Goal: Task Accomplishment & Management: Use online tool/utility

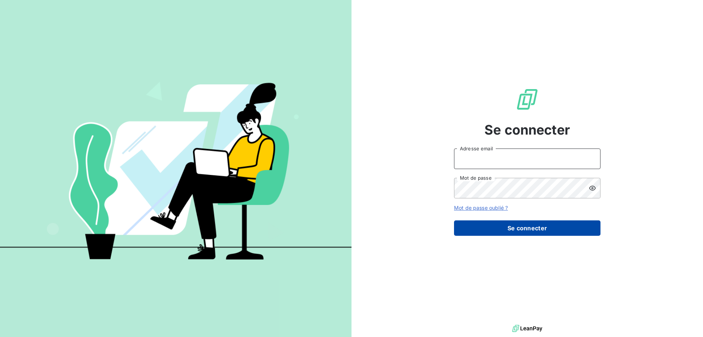
type input "[EMAIL_ADDRESS][DOMAIN_NAME]"
click at [526, 226] on button "Se connecter" at bounding box center [527, 227] width 147 height 15
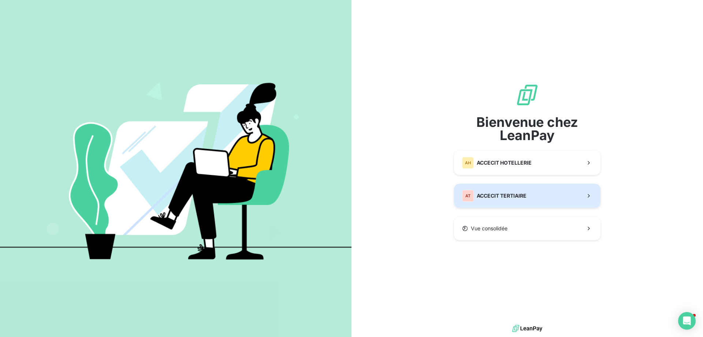
click at [515, 203] on button "AT ACCECIT TERTIAIRE" at bounding box center [527, 196] width 147 height 24
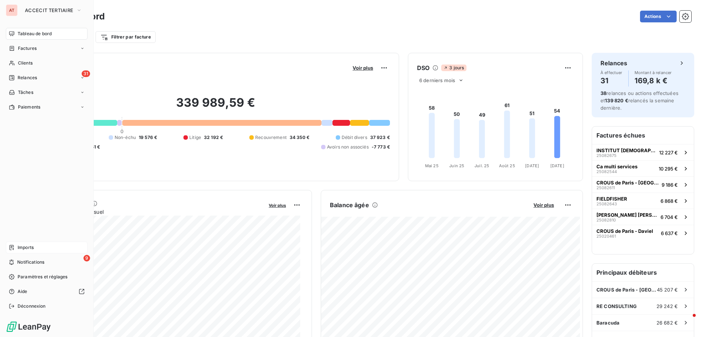
click at [23, 242] on div "Imports" at bounding box center [47, 247] width 82 height 12
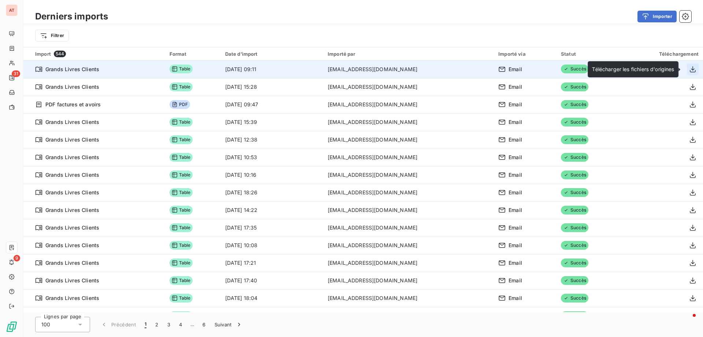
click at [691, 69] on icon "button" at bounding box center [693, 69] width 6 height 6
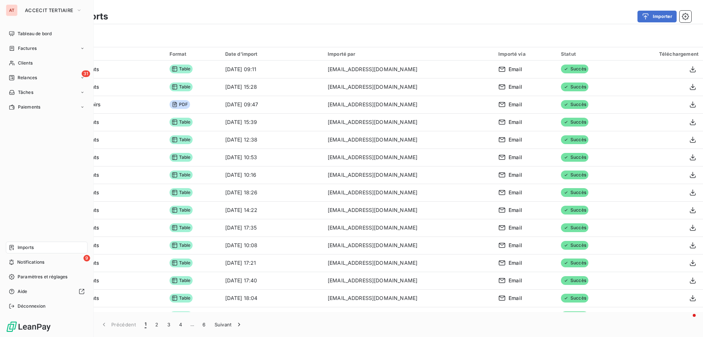
click at [12, 11] on div "AT" at bounding box center [12, 10] width 12 height 12
click at [64, 12] on span "ACCECIT TERTIAIRE" at bounding box center [49, 10] width 48 height 6
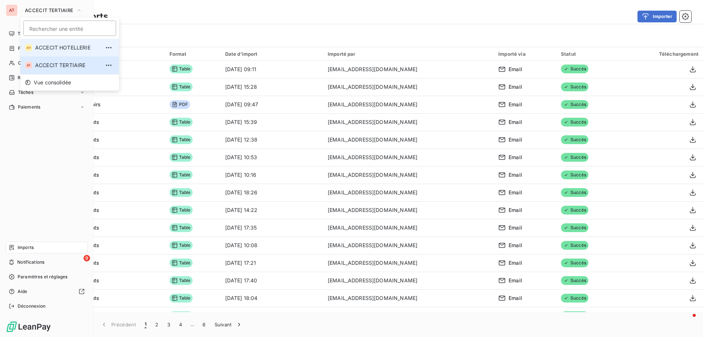
click at [53, 45] on span "ACCECIT HOTELLERIE" at bounding box center [67, 47] width 65 height 7
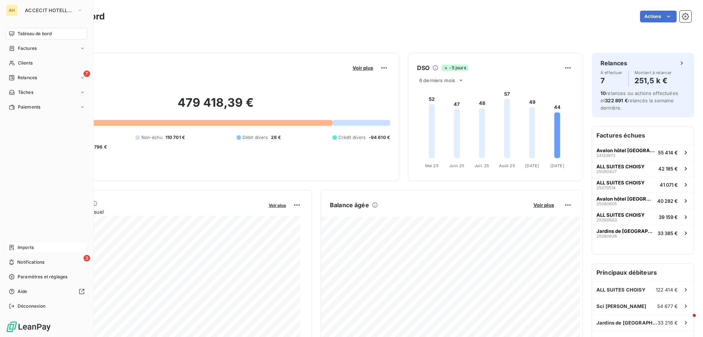
click at [29, 246] on span "Imports" at bounding box center [26, 247] width 16 height 7
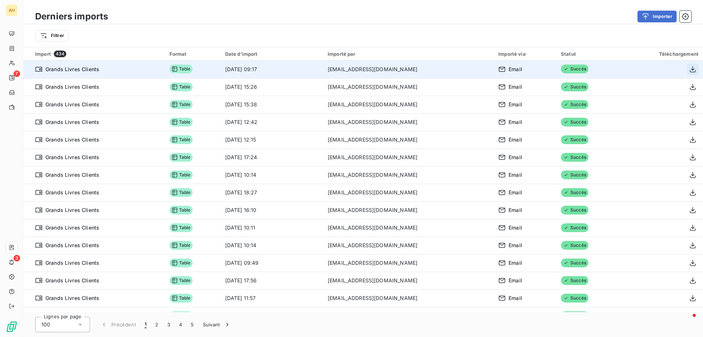
click at [689, 71] on icon "button" at bounding box center [692, 69] width 7 height 7
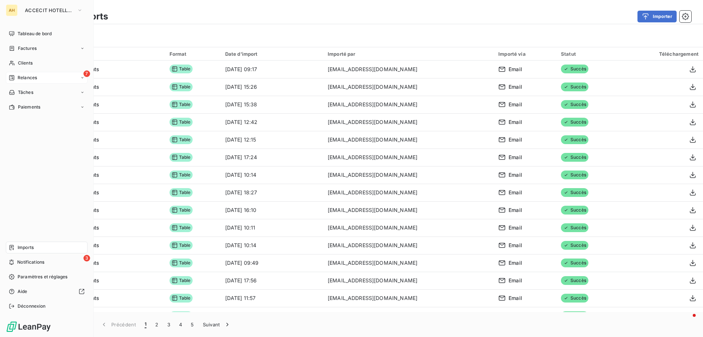
click at [12, 77] on icon at bounding box center [12, 78] width 6 height 6
click at [34, 91] on span "À effectuer" at bounding box center [30, 92] width 24 height 7
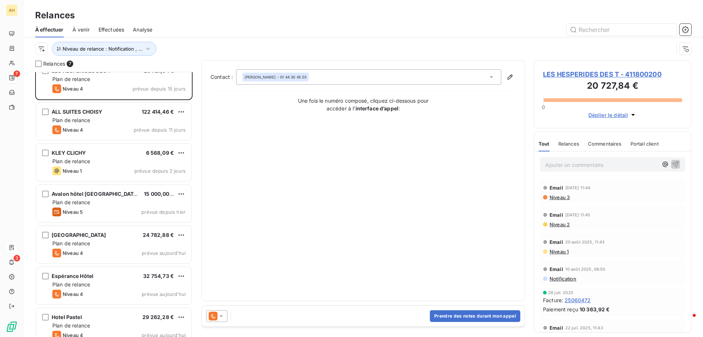
scroll to position [23, 0]
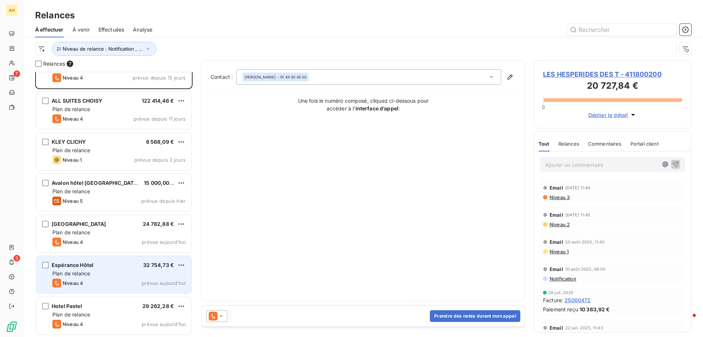
click at [105, 274] on div "Plan de relance" at bounding box center [118, 273] width 133 height 7
